Goal: Book appointment/travel/reservation

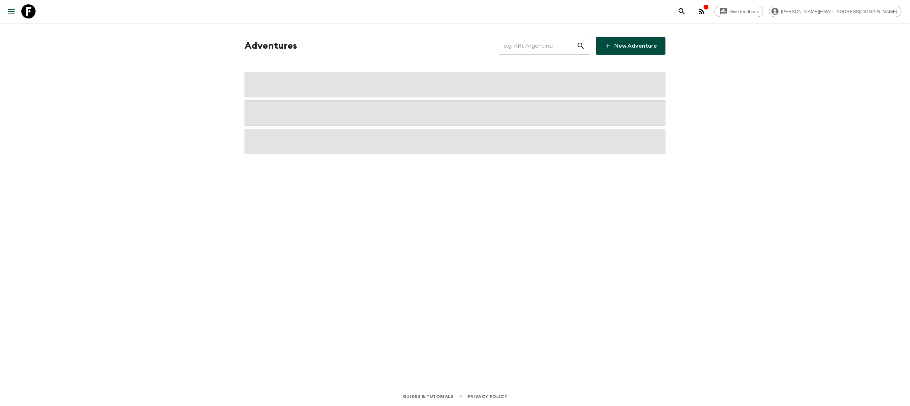
click at [559, 52] on input "text" at bounding box center [538, 46] width 78 height 20
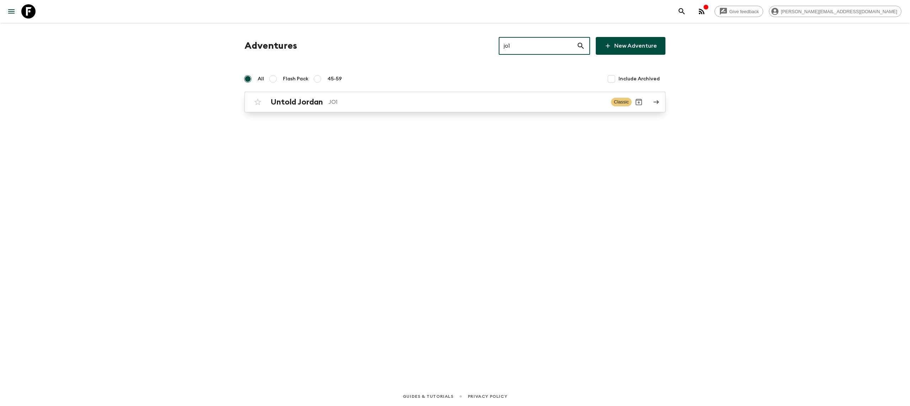
type input "jo1"
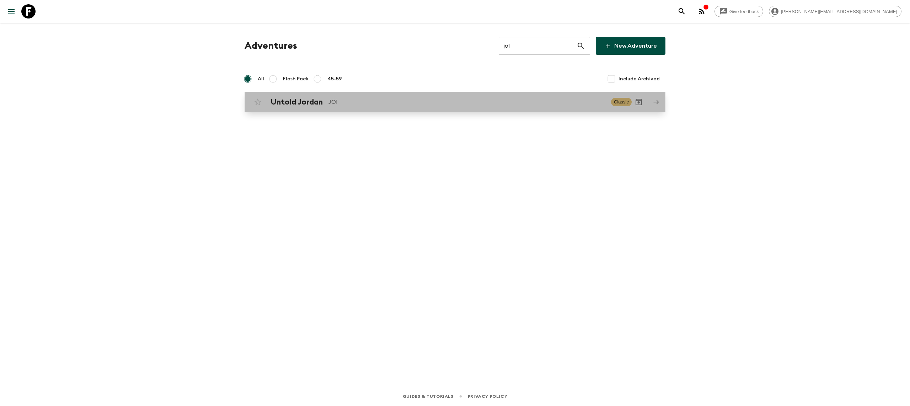
click at [354, 98] on p "JO1" at bounding box center [467, 102] width 277 height 9
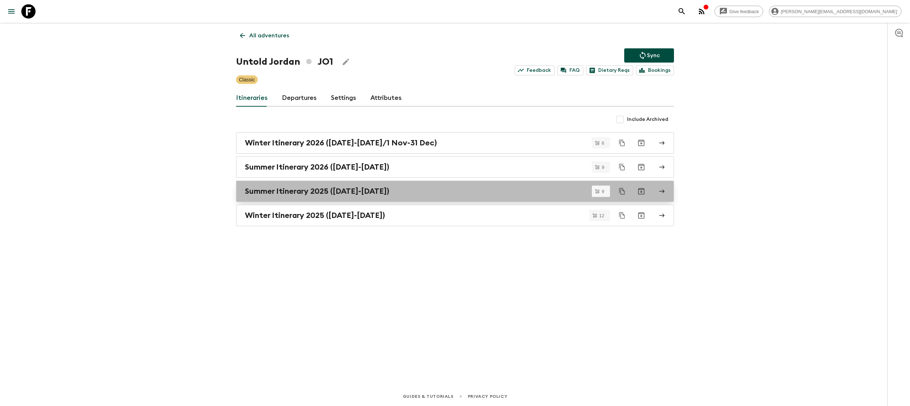
click at [396, 197] on link "Summer Itinerary 2025 ([DATE]-[DATE])" at bounding box center [455, 191] width 438 height 21
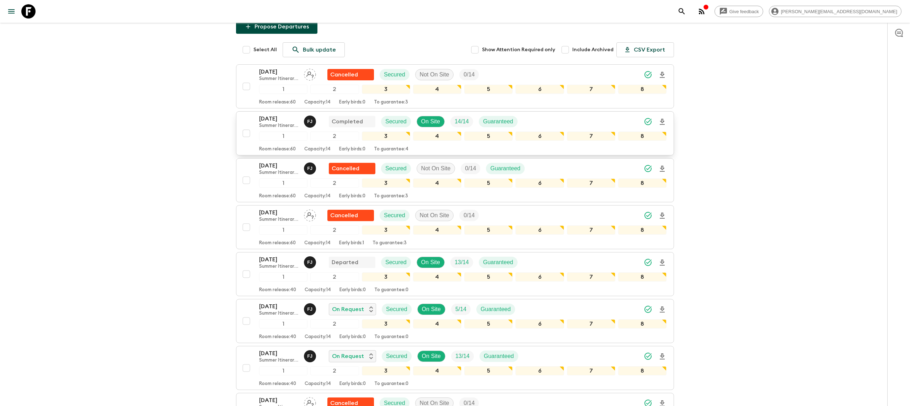
scroll to position [41, 0]
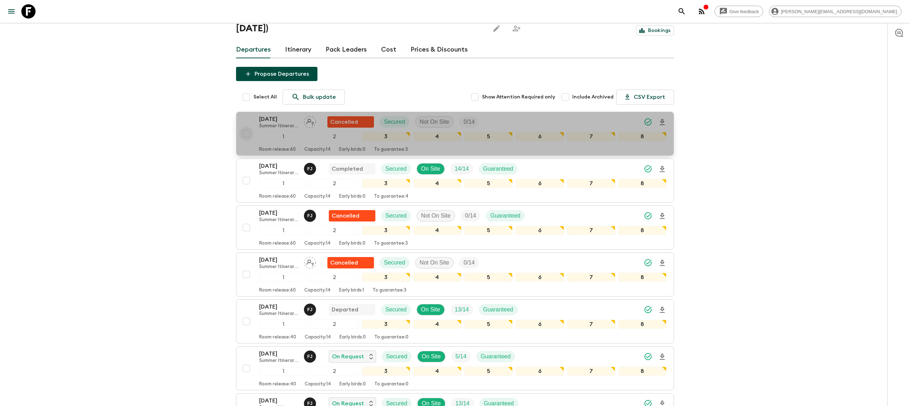
click at [246, 131] on input "checkbox" at bounding box center [246, 134] width 14 height 14
checkbox input "true"
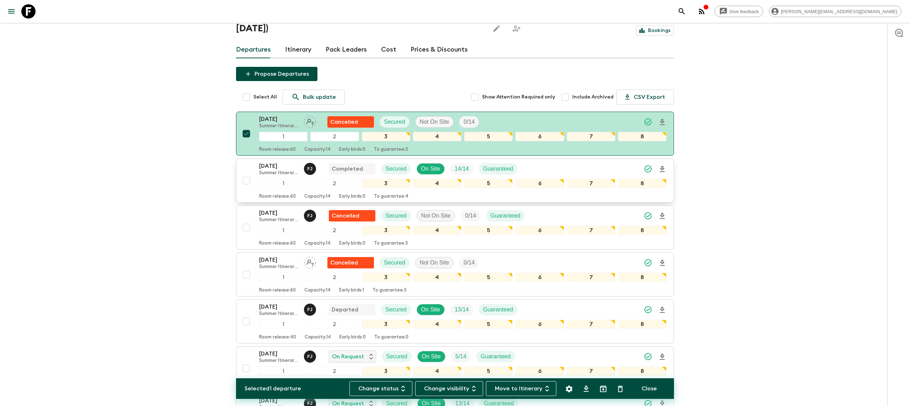
click at [246, 179] on input "checkbox" at bounding box center [246, 181] width 14 height 14
checkbox input "true"
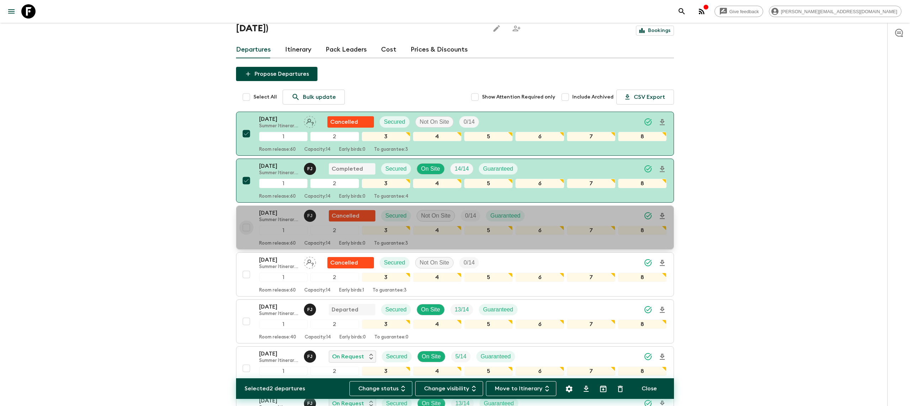
click at [246, 229] on input "checkbox" at bounding box center [246, 227] width 14 height 14
checkbox input "true"
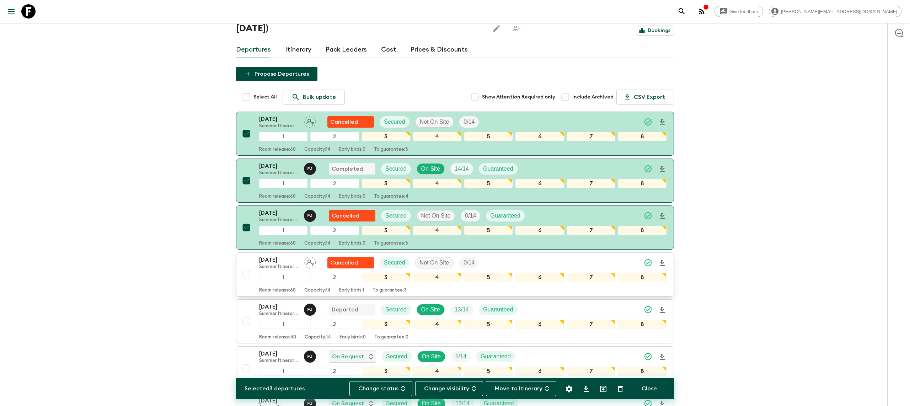
click at [245, 282] on input "checkbox" at bounding box center [246, 274] width 14 height 14
checkbox input "true"
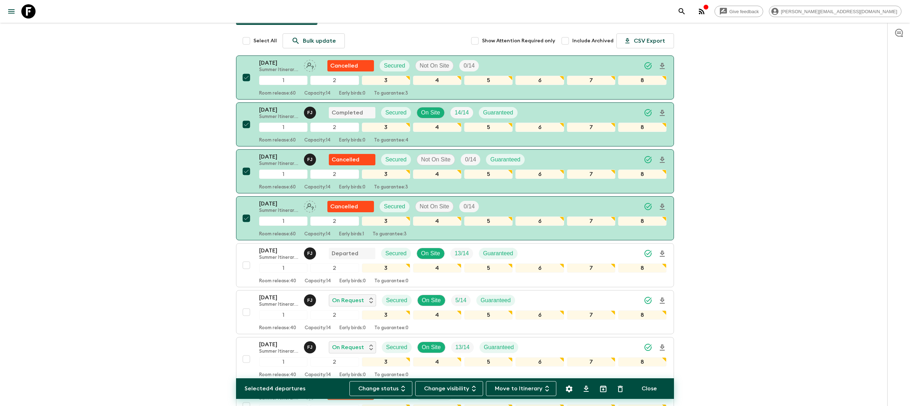
scroll to position [114, 0]
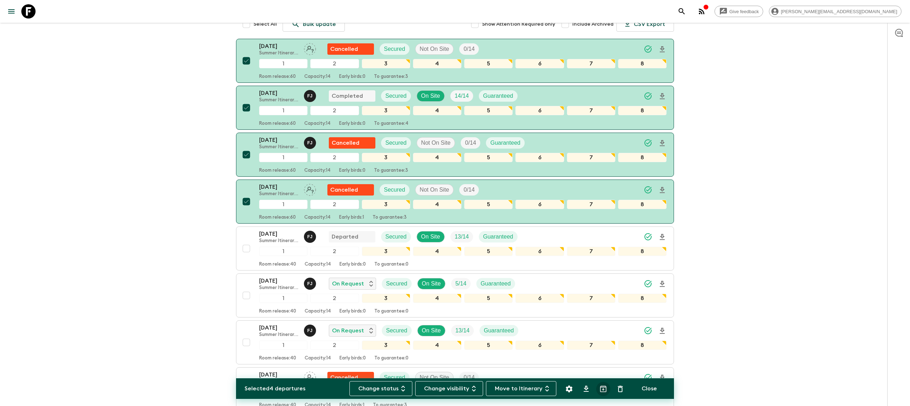
click at [605, 388] on icon "Archive (Completed, Cancelled or Unsynced Departures only)" at bounding box center [603, 389] width 9 height 9
checkbox input "false"
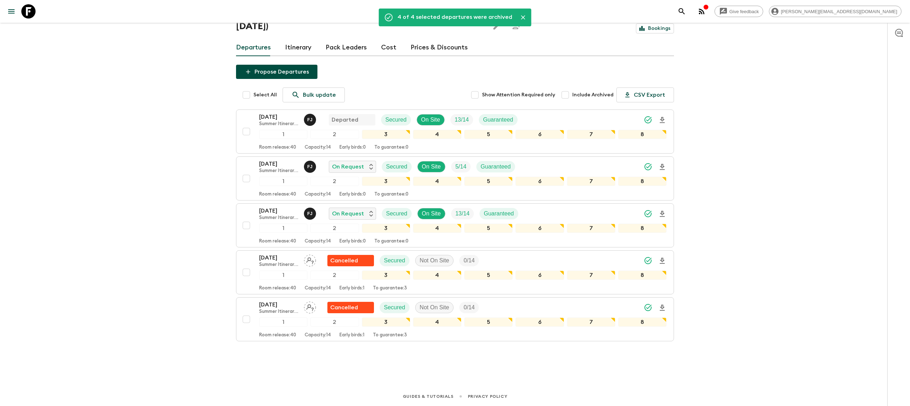
scroll to position [46, 0]
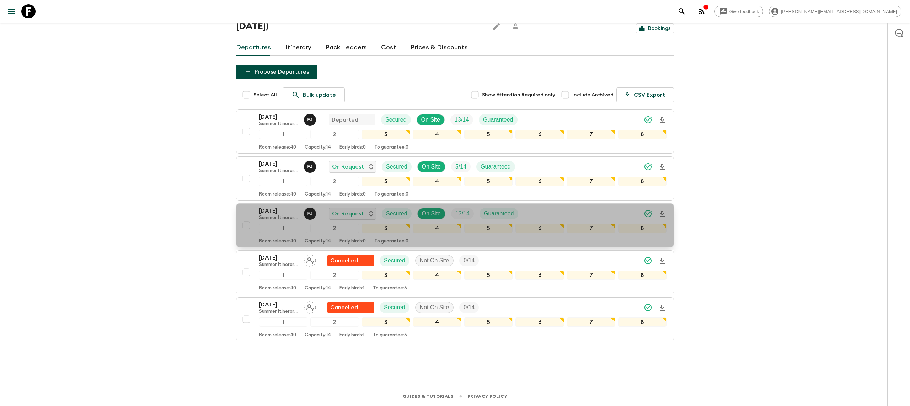
click at [273, 210] on p "[DATE]" at bounding box center [278, 211] width 39 height 9
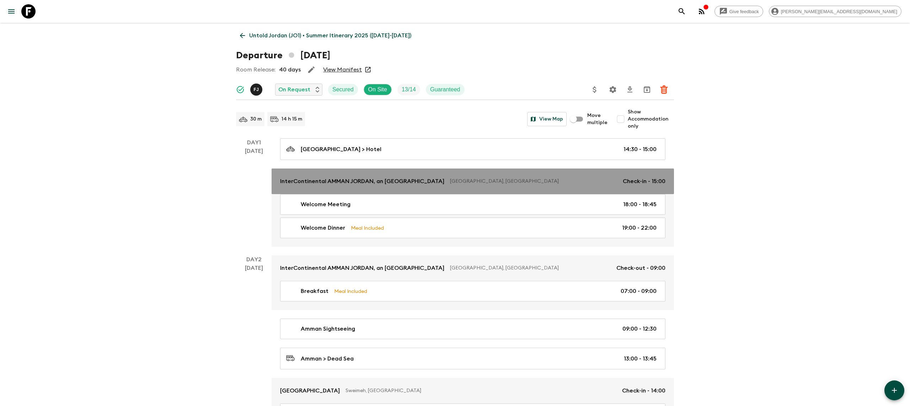
click at [332, 179] on p "InterContinental AMMAN JORDAN, an [GEOGRAPHIC_DATA]" at bounding box center [362, 181] width 164 height 9
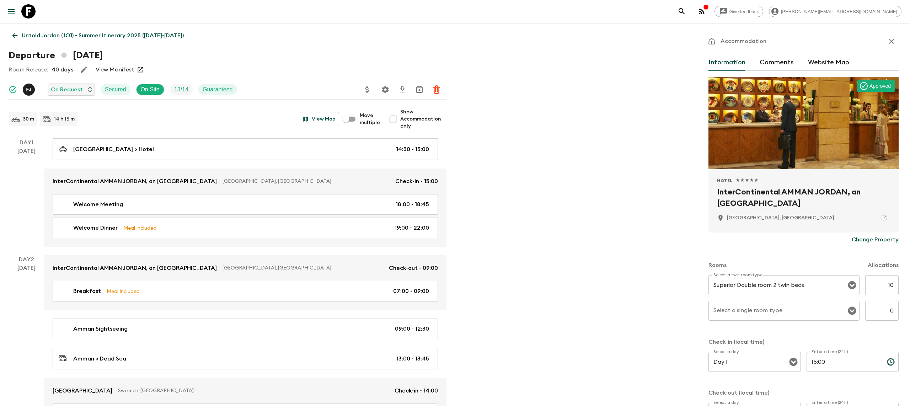
click at [741, 188] on h2 "InterContinental AMMAN JORDAN, an [GEOGRAPHIC_DATA]" at bounding box center [803, 197] width 173 height 23
